Goal: Task Accomplishment & Management: Use online tool/utility

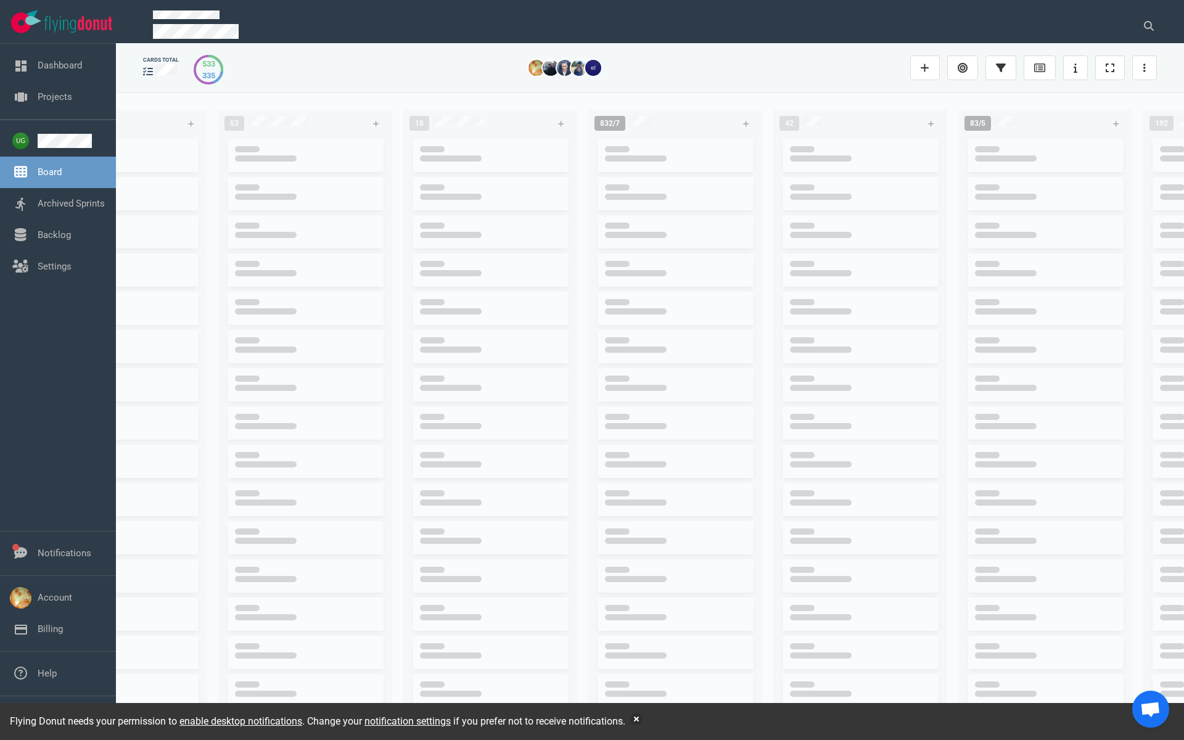
scroll to position [0, 97]
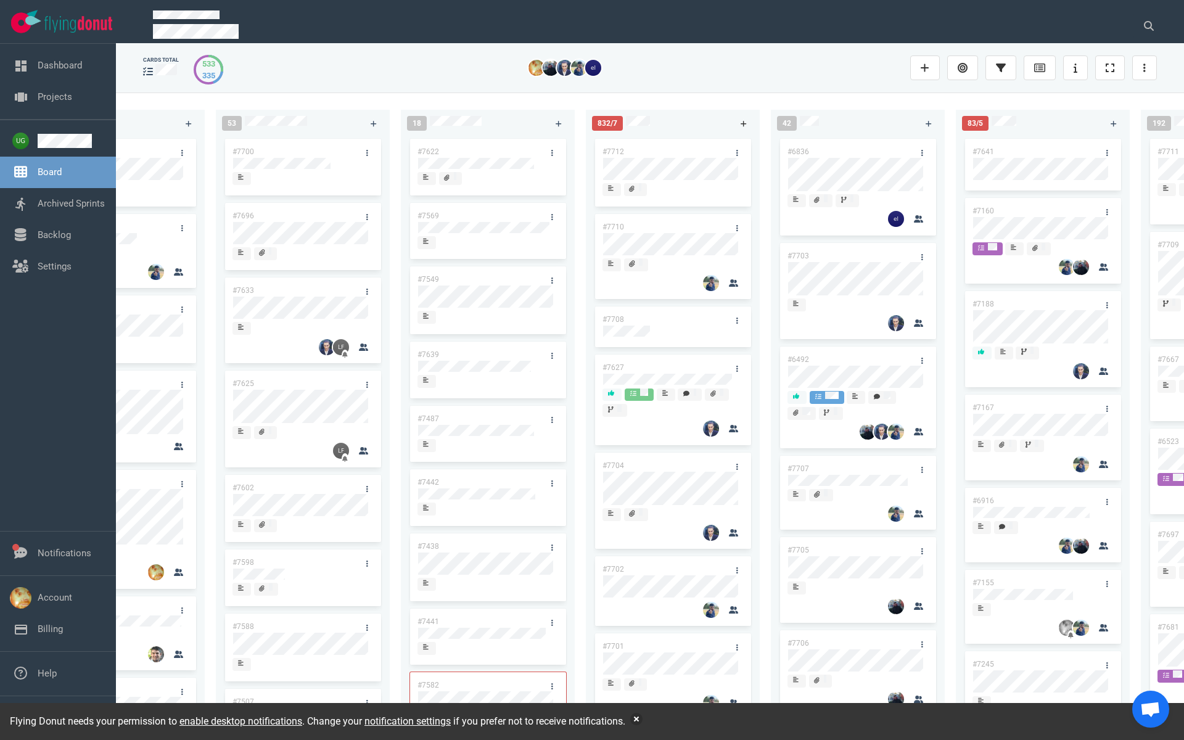
click at [735, 121] on link at bounding box center [744, 123] width 20 height 15
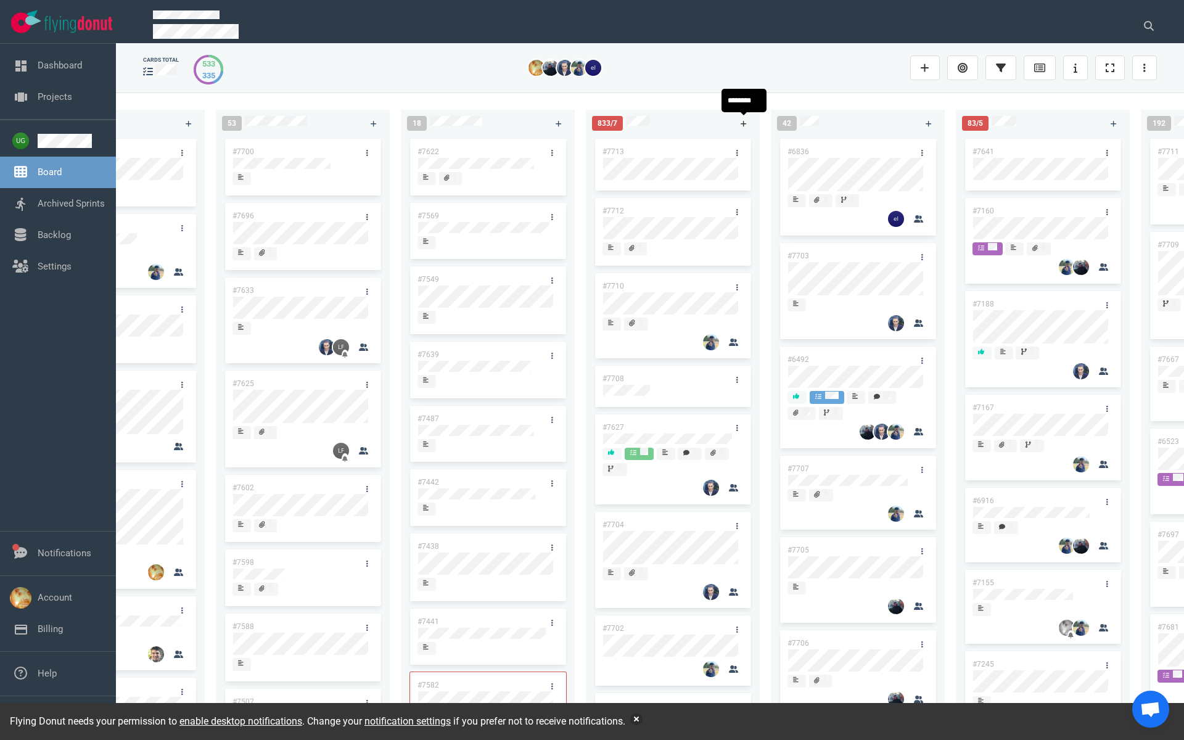
click at [739, 118] on link at bounding box center [744, 123] width 20 height 15
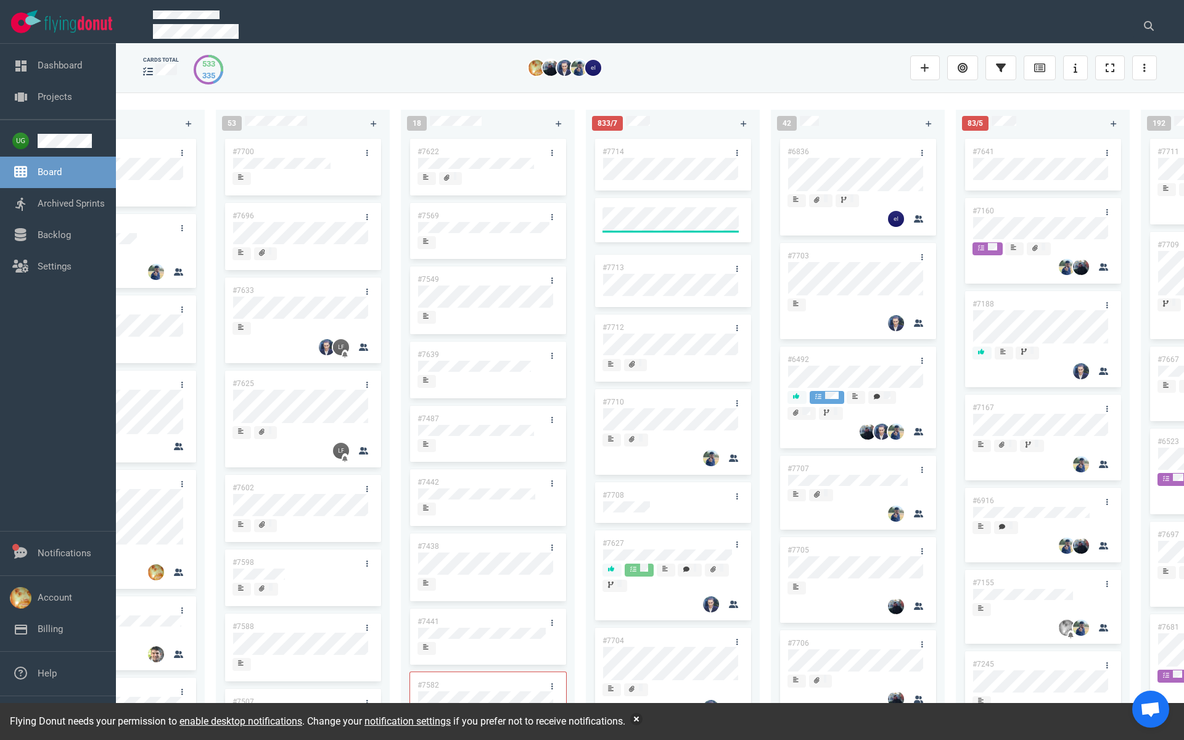
click at [615, 150] on link "#7714" at bounding box center [613, 151] width 22 height 9
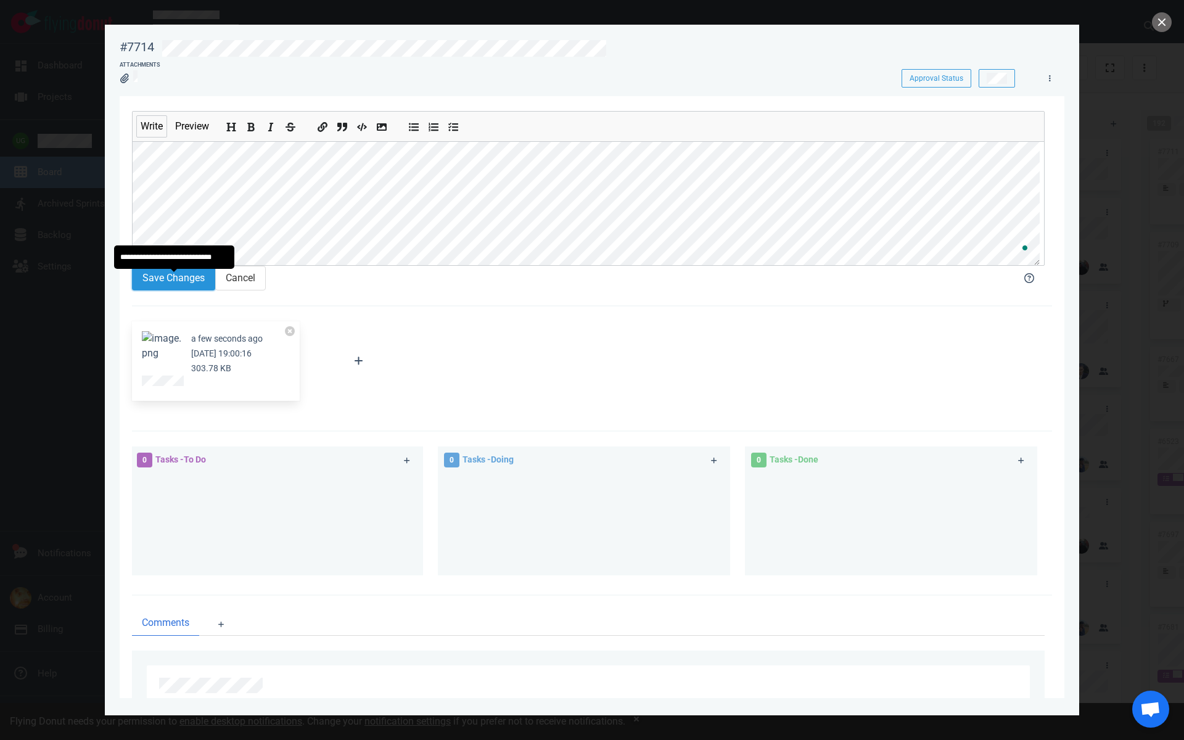
click at [181, 290] on button "Save Changes" at bounding box center [173, 278] width 83 height 25
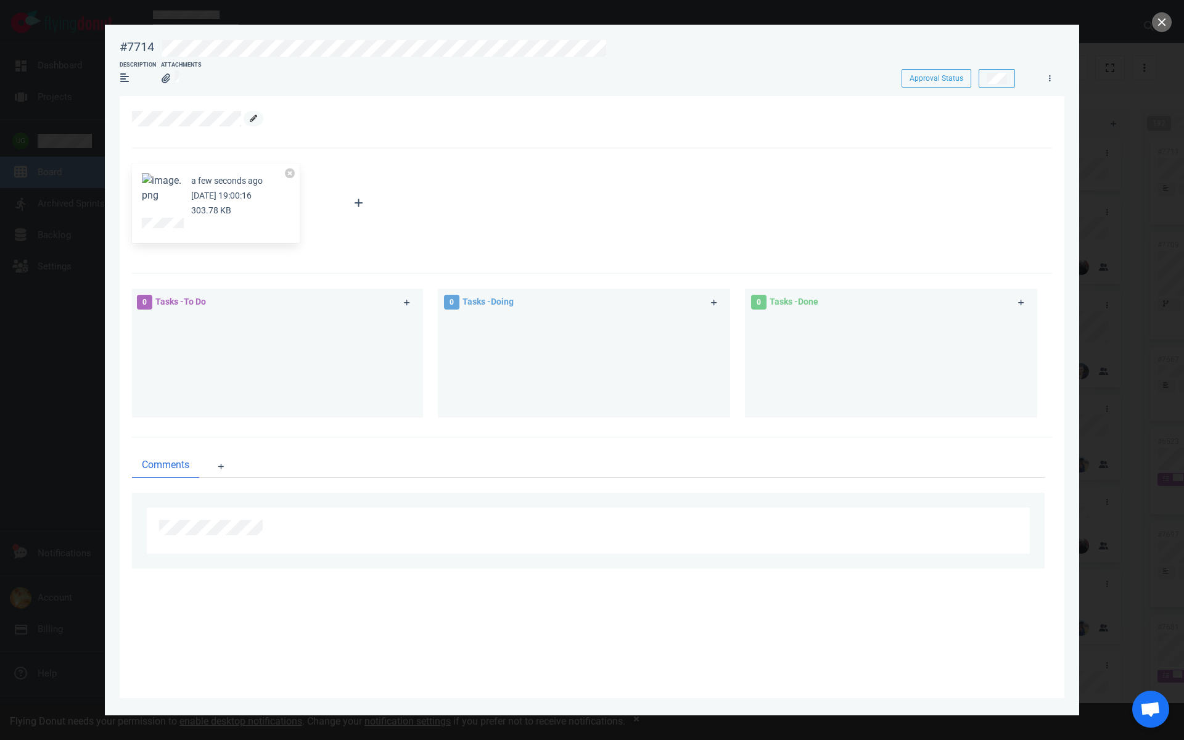
click at [250, 117] on icon at bounding box center [253, 118] width 7 height 7
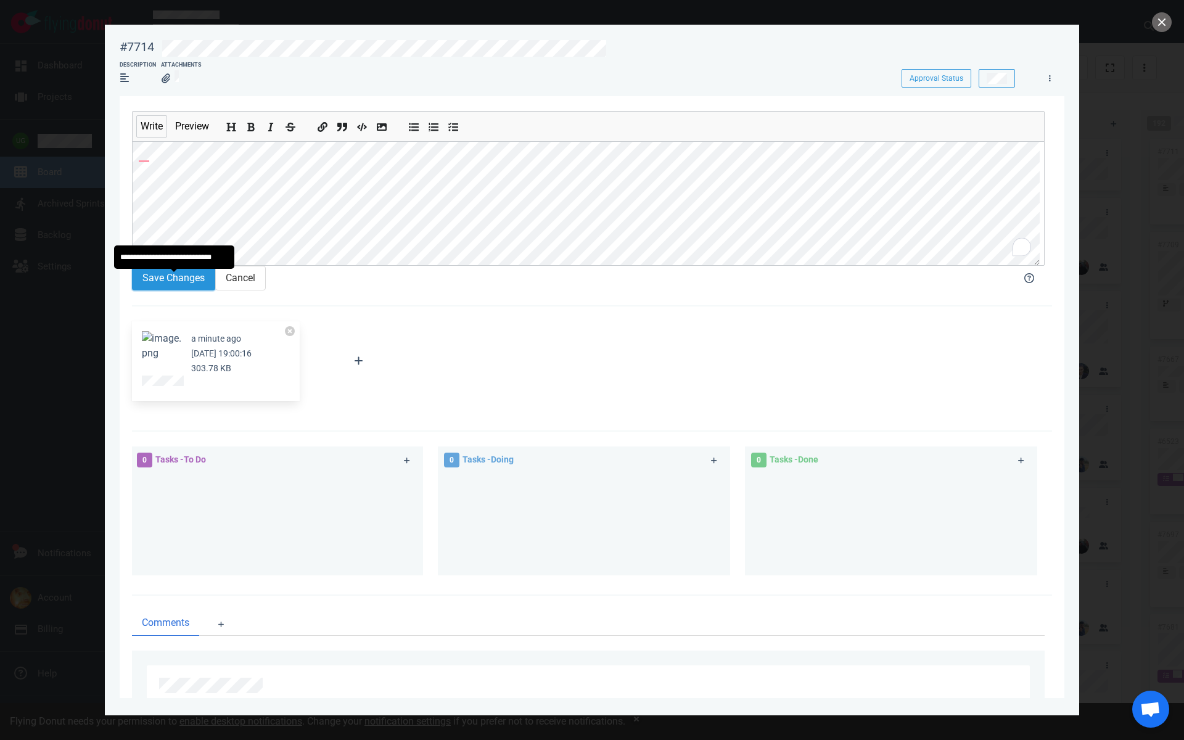
click at [177, 290] on button "Save Changes" at bounding box center [173, 278] width 83 height 25
